Goal: Task Accomplishment & Management: Use online tool/utility

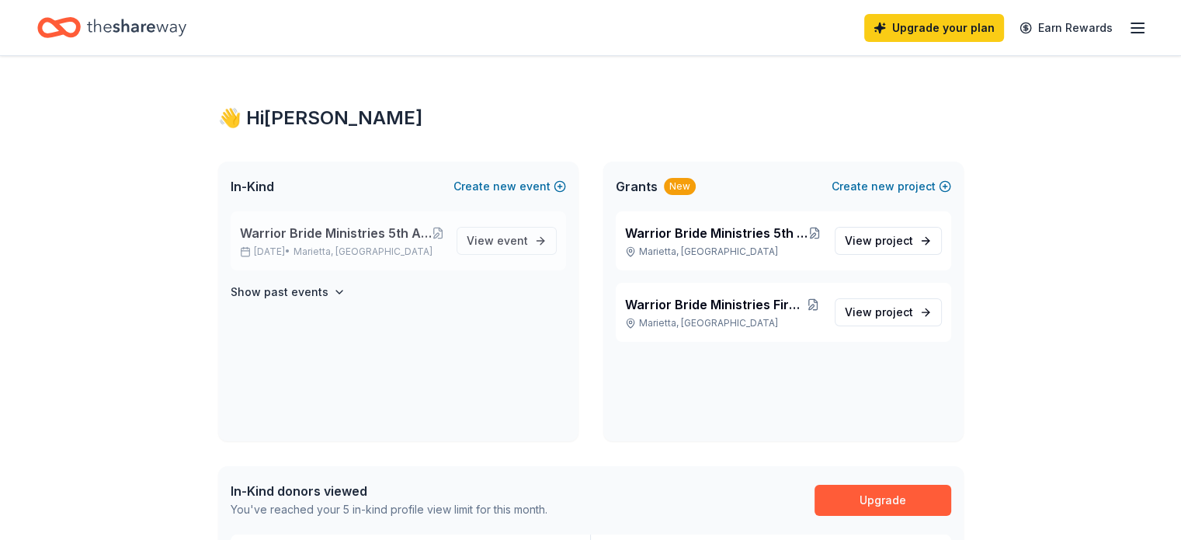
click at [335, 234] on span "Warrior Bride Ministries 5th Annual Counting the Cost Conference & Optional 2.0…" at bounding box center [336, 233] width 192 height 19
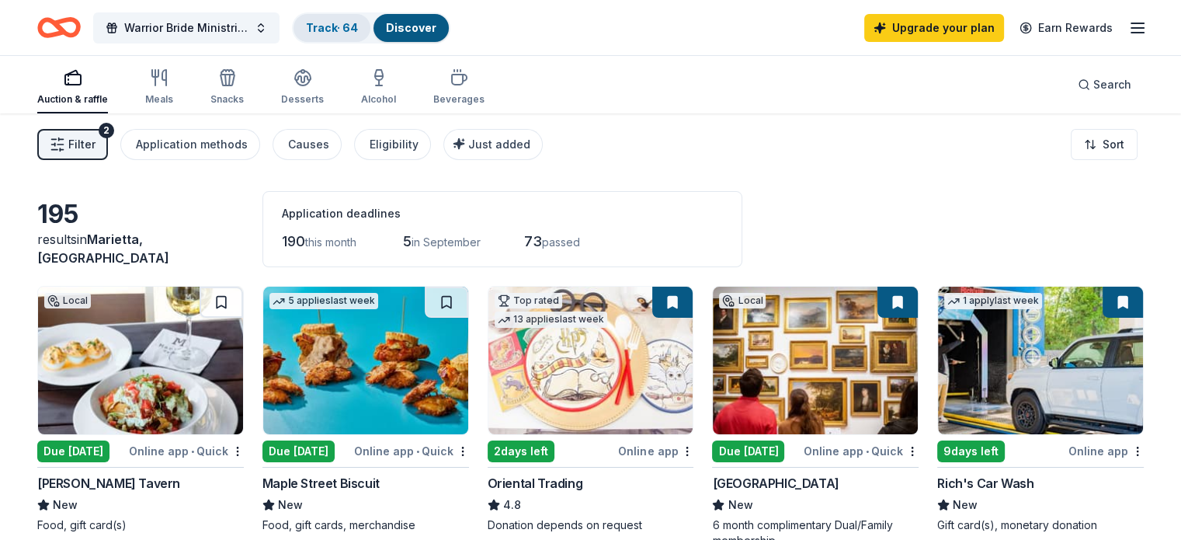
click at [358, 23] on link "Track · 64" at bounding box center [332, 27] width 52 height 13
click at [349, 27] on link "Track · 64" at bounding box center [332, 27] width 52 height 13
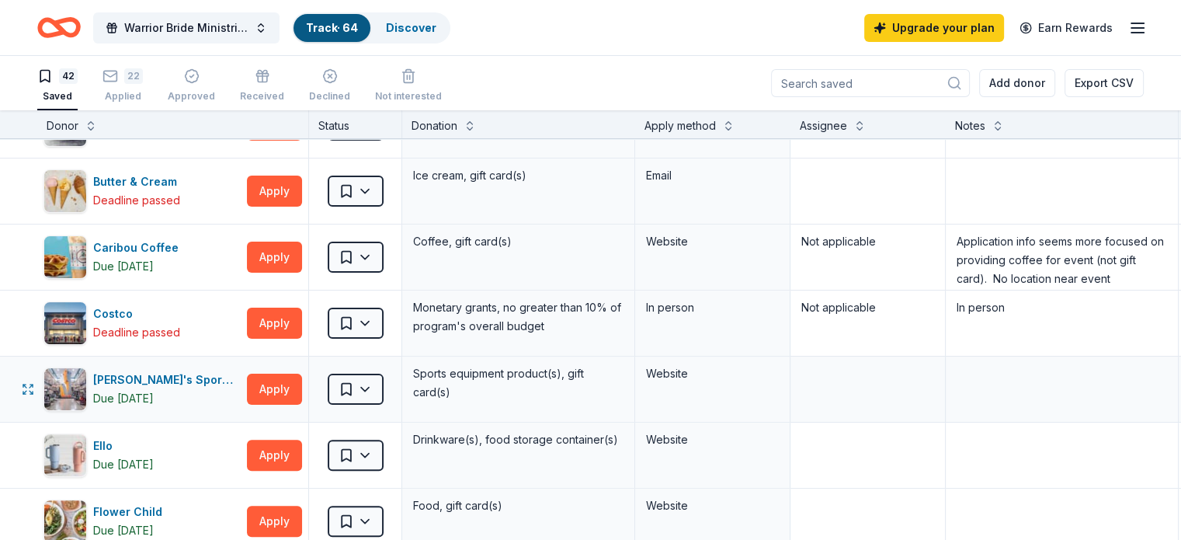
scroll to position [466, 0]
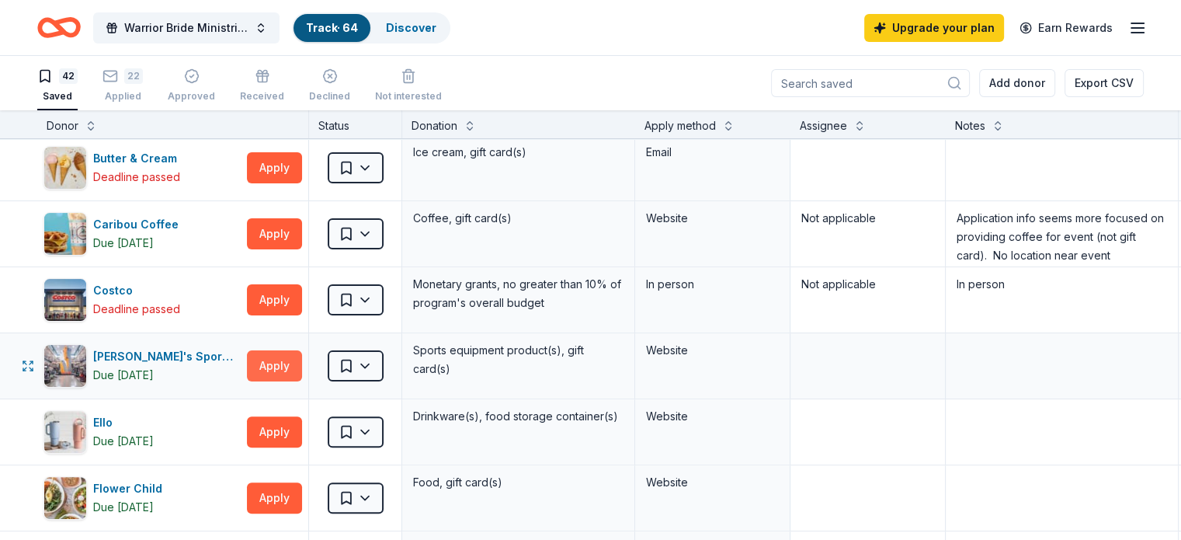
click at [297, 359] on button "Apply" at bounding box center [274, 365] width 55 height 31
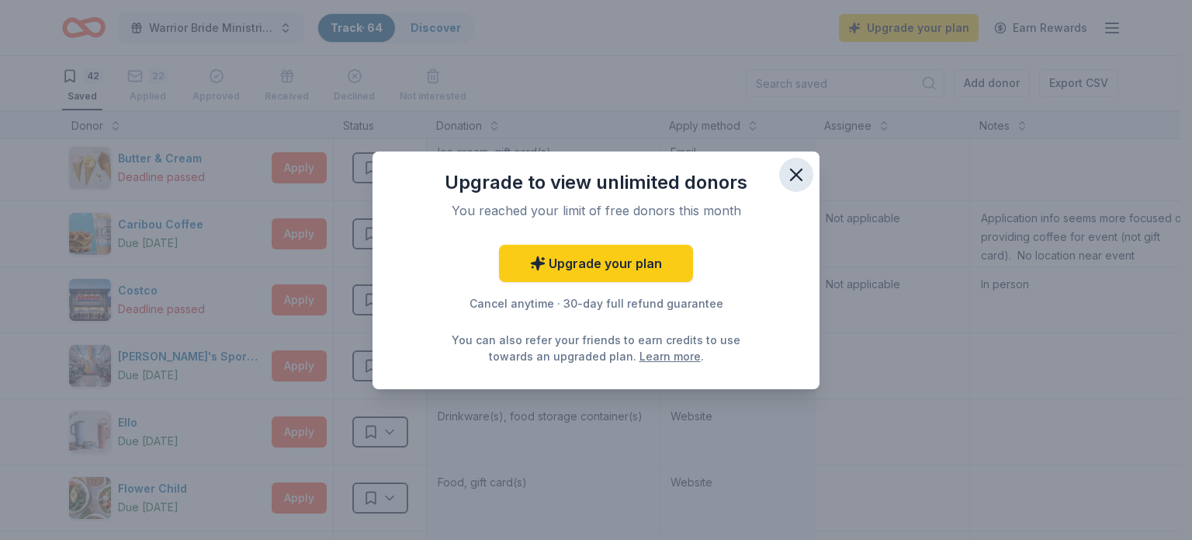
click at [802, 169] on icon "button" at bounding box center [796, 174] width 11 height 11
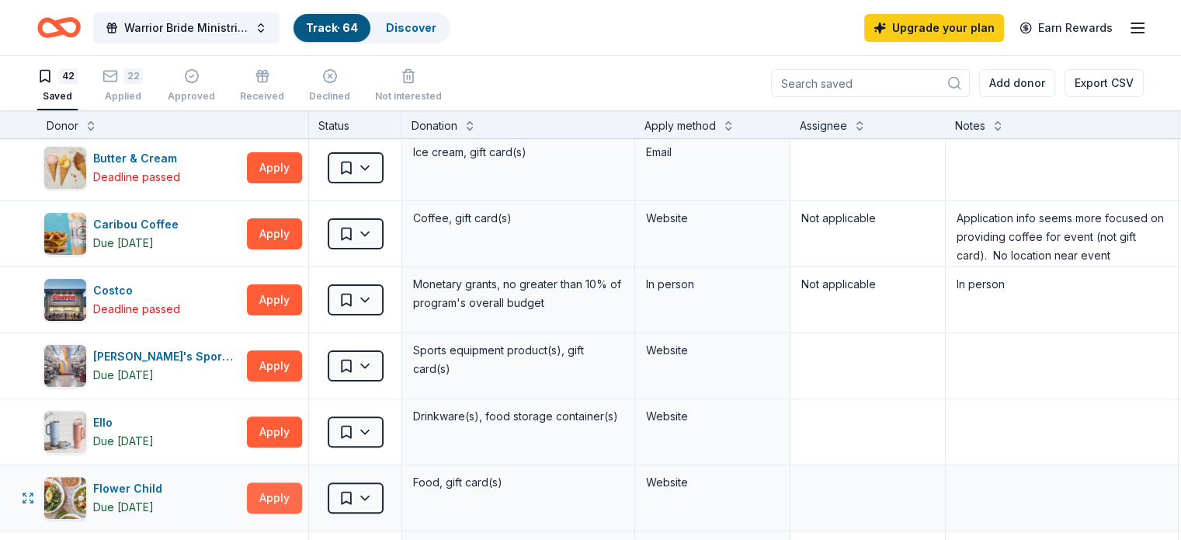
click at [302, 490] on button "Apply" at bounding box center [274, 497] width 55 height 31
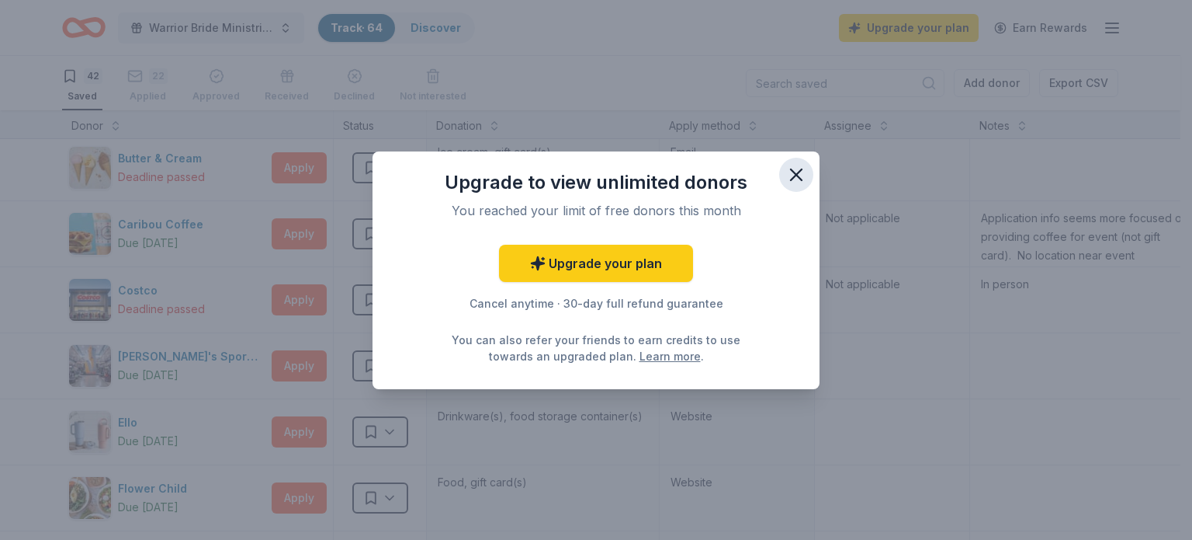
click at [799, 172] on icon "button" at bounding box center [796, 174] width 11 height 11
